Goal: Check status

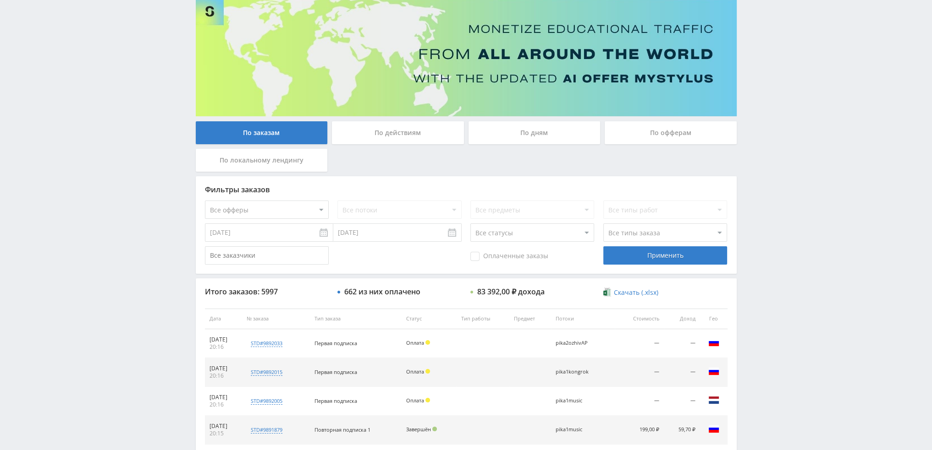
scroll to position [42, 0]
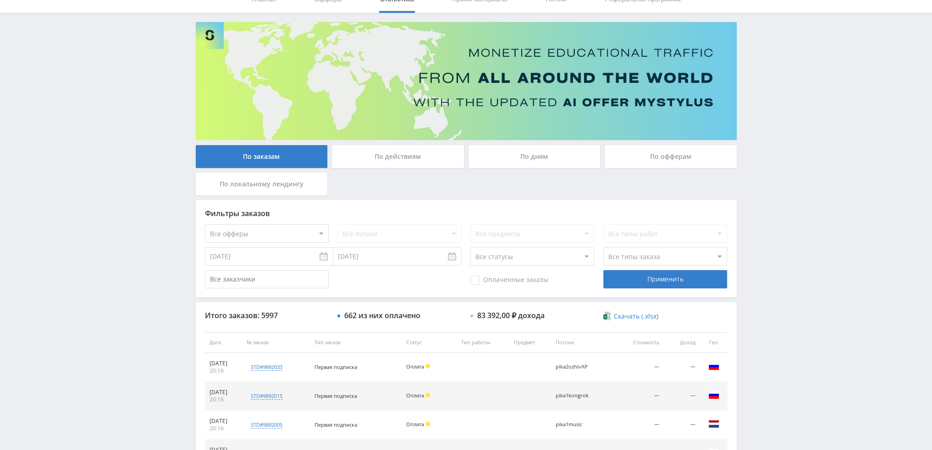
click at [554, 157] on div "По дням" at bounding box center [534, 156] width 132 height 23
click at [0, 0] on input "По дням" at bounding box center [0, 0] width 0 height 0
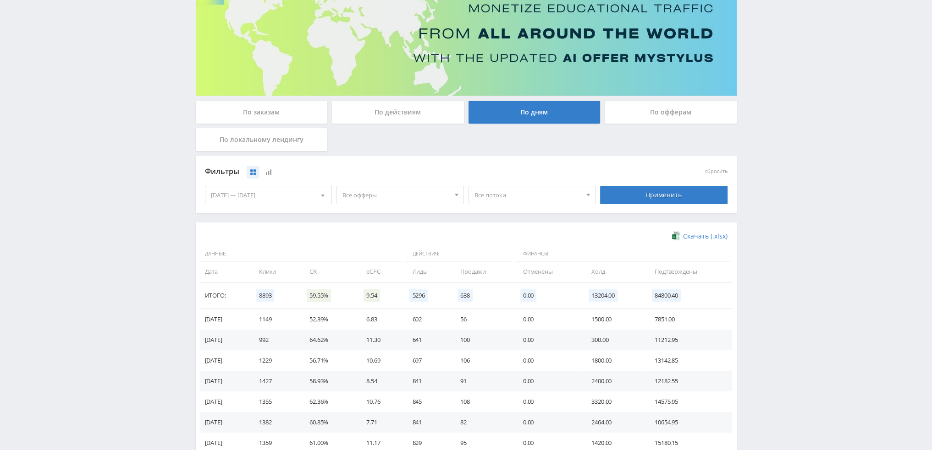
scroll to position [92, 0]
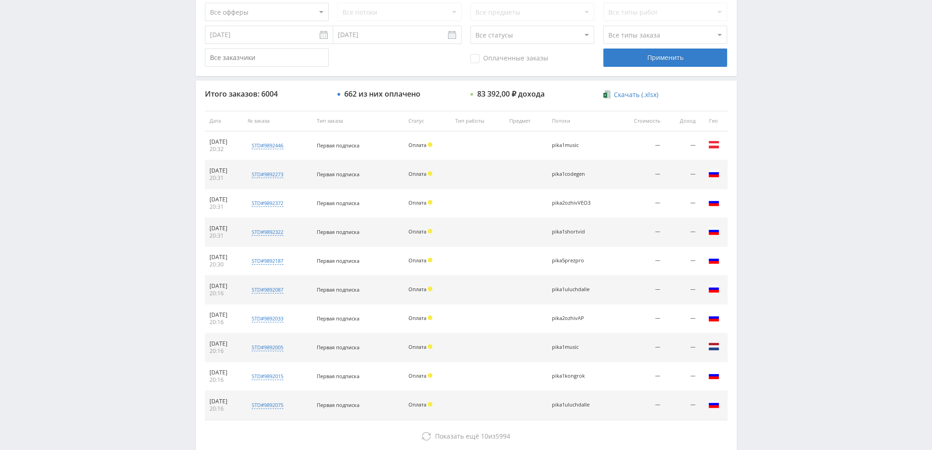
scroll to position [42, 0]
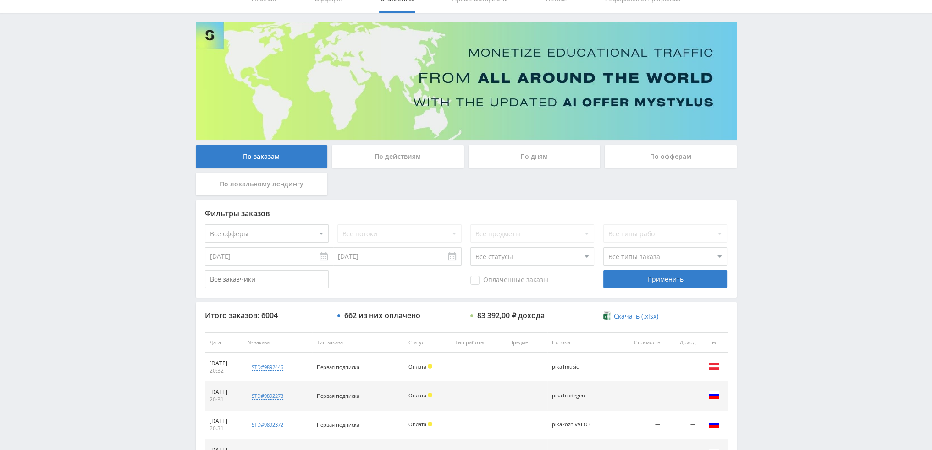
click at [532, 156] on div "По дням" at bounding box center [534, 156] width 132 height 23
click at [0, 0] on input "По дням" at bounding box center [0, 0] width 0 height 0
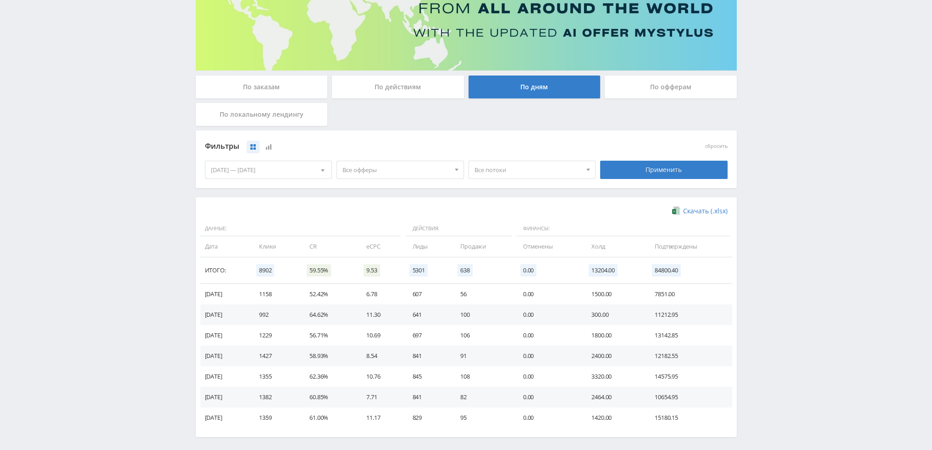
scroll to position [137, 0]
